Goal: Find specific page/section: Find specific page/section

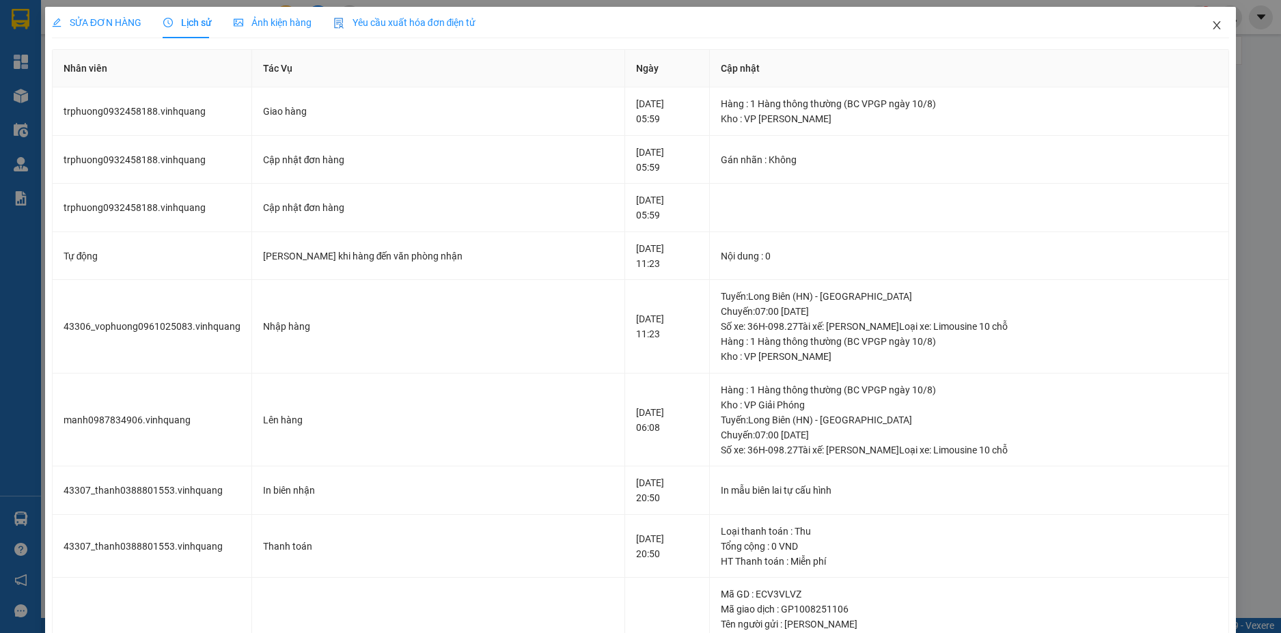
click at [1211, 27] on icon "close" at bounding box center [1216, 25] width 11 height 11
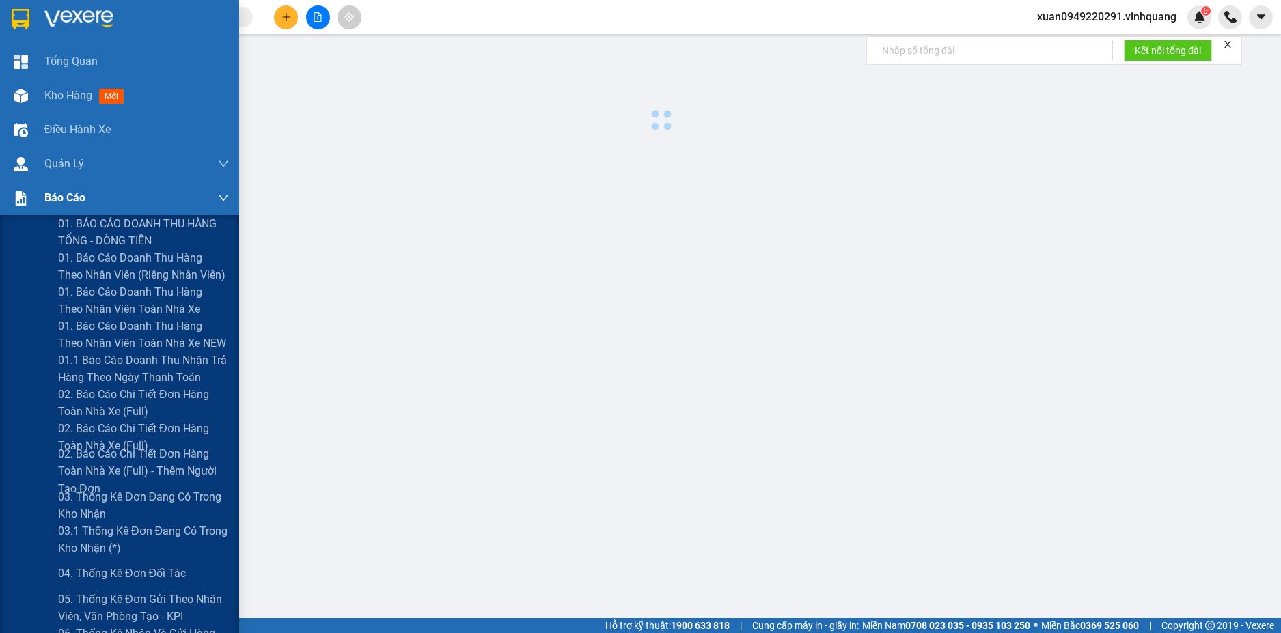
click at [52, 204] on span "Báo cáo" at bounding box center [64, 197] width 41 height 17
click at [53, 198] on span "Báo cáo" at bounding box center [64, 197] width 41 height 17
